Goal: Information Seeking & Learning: Learn about a topic

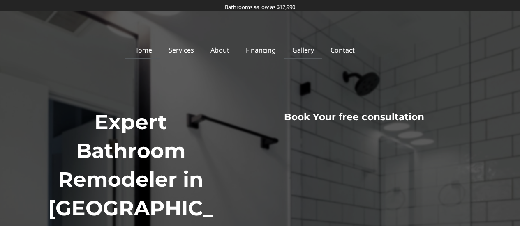
click at [308, 52] on link "Gallery" at bounding box center [303, 50] width 38 height 19
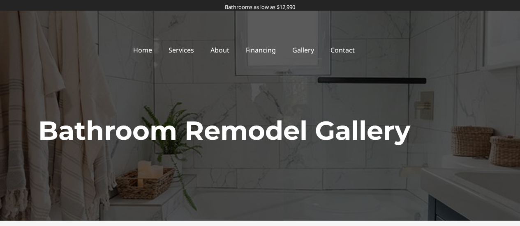
click at [307, 50] on link "Gallery" at bounding box center [303, 50] width 38 height 19
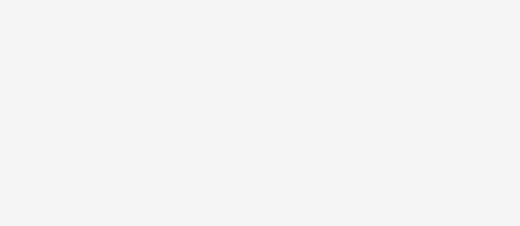
scroll to position [1671, 0]
